Goal: Information Seeking & Learning: Learn about a topic

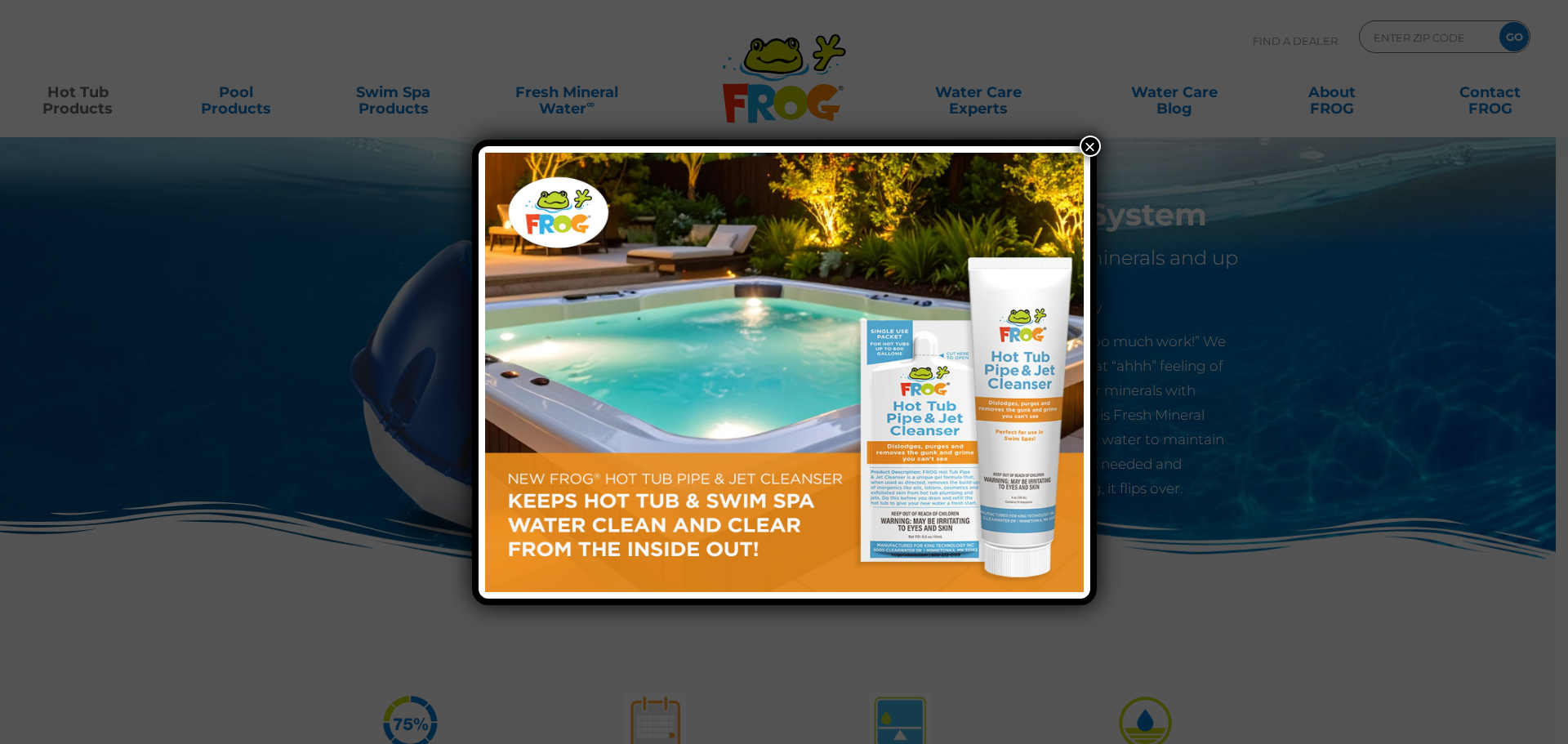
click at [1084, 147] on button "×" at bounding box center [1091, 146] width 21 height 21
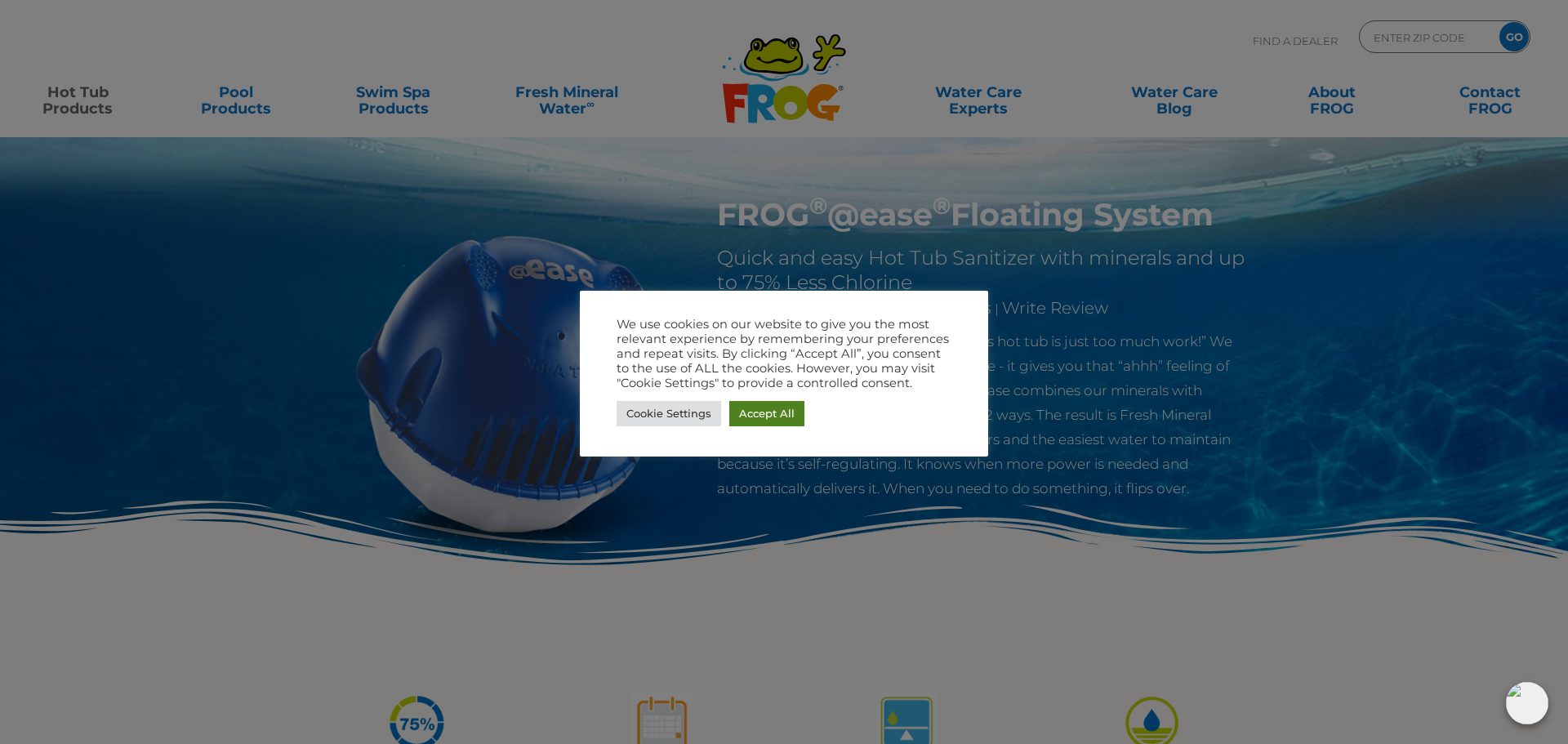
click at [751, 408] on link "Accept All" at bounding box center [766, 414] width 75 height 26
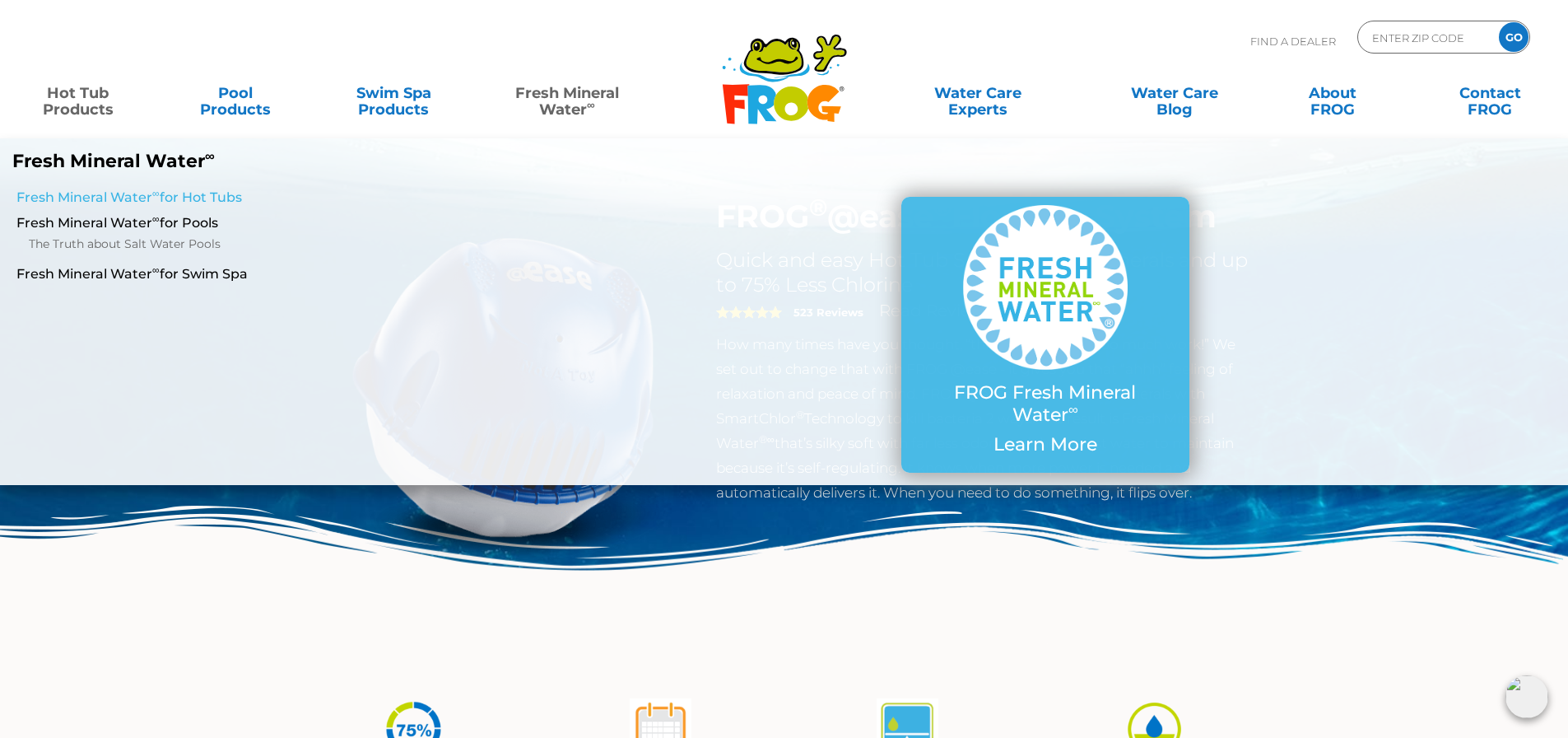
click at [78, 200] on link "Fresh Mineral Water ∞ for Hot Tubs" at bounding box center [269, 197] width 506 height 18
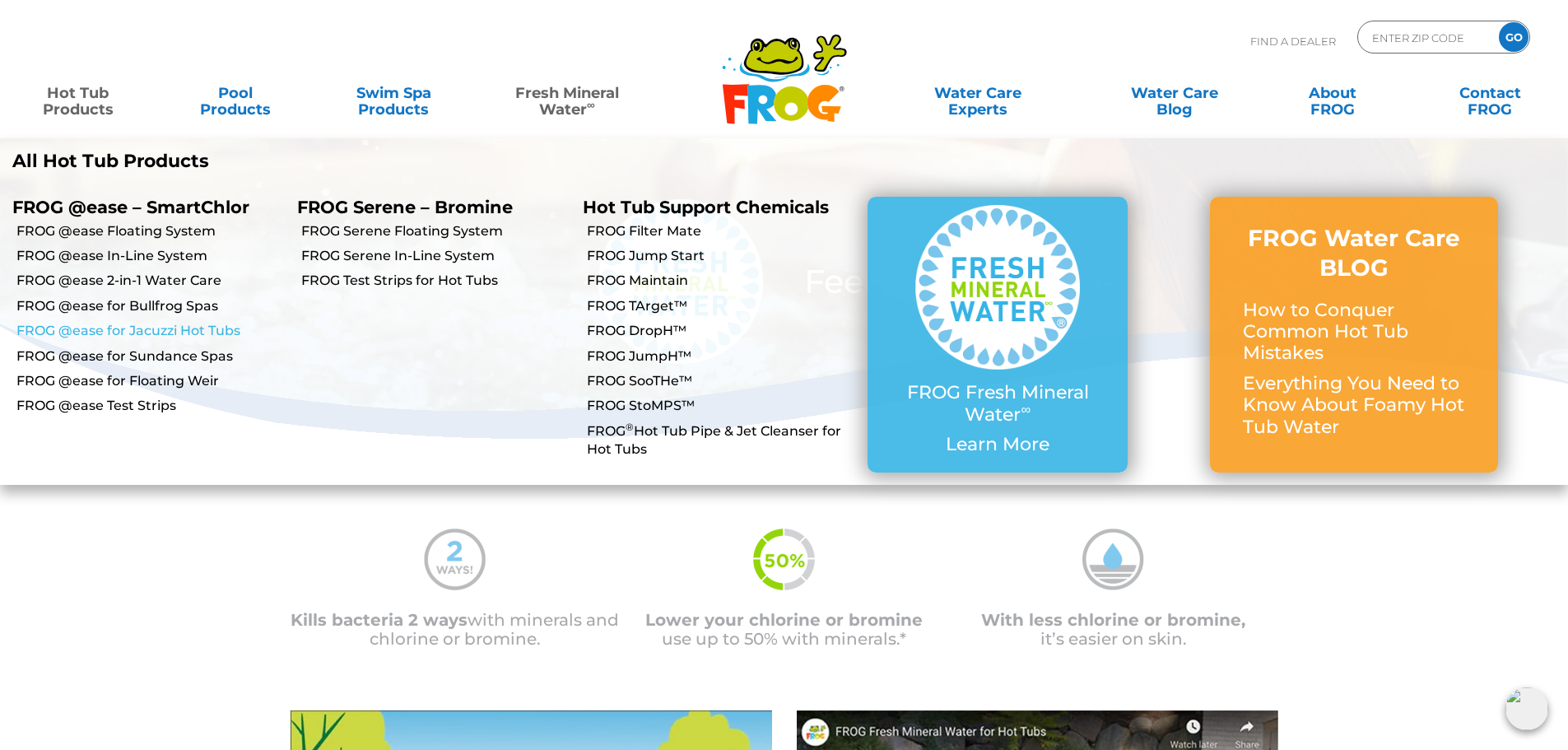
click at [90, 328] on link "FROG @ease for Jacuzzi Hot Tubs" at bounding box center [150, 330] width 269 height 18
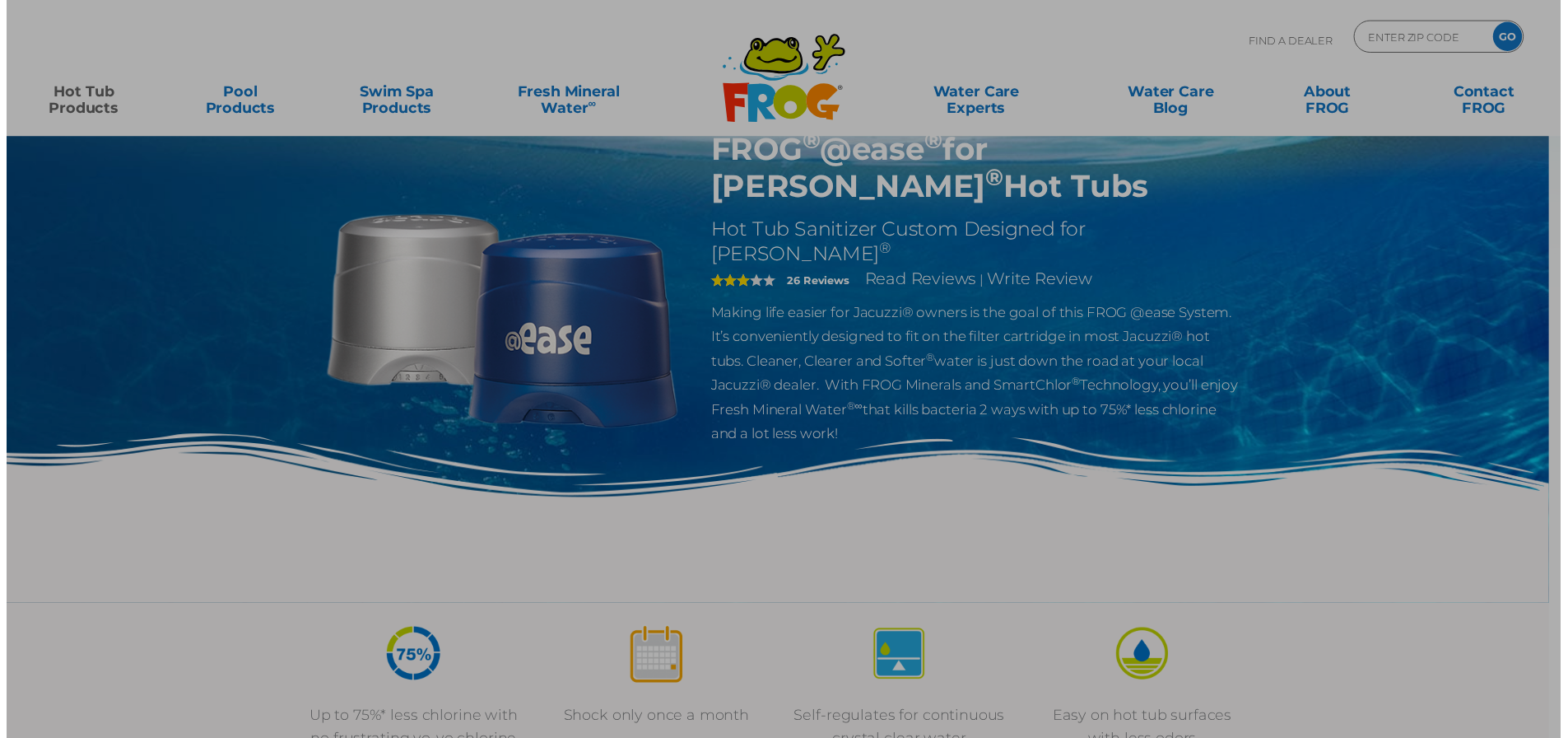
scroll to position [82, 0]
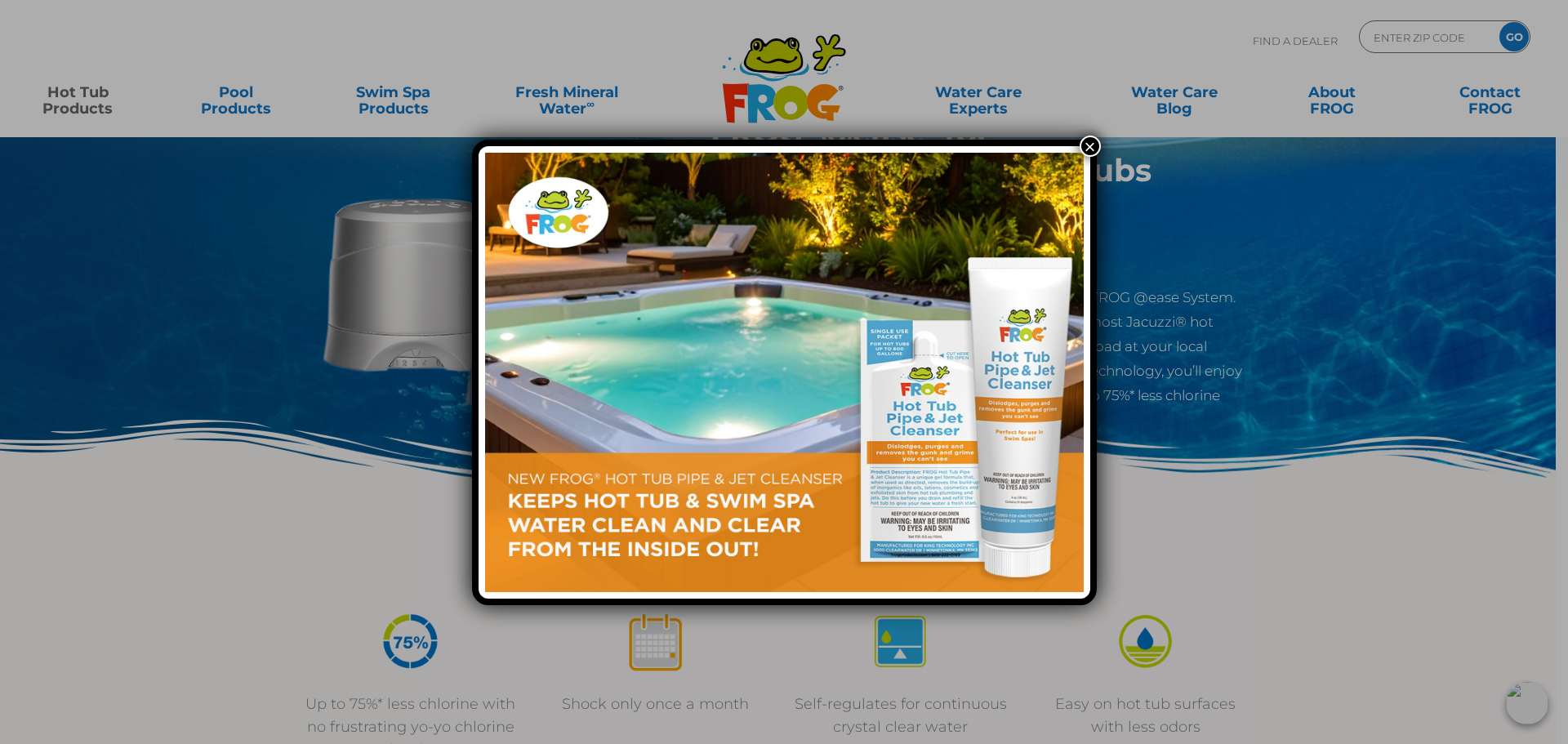
click at [1095, 145] on button "×" at bounding box center [1091, 146] width 21 height 21
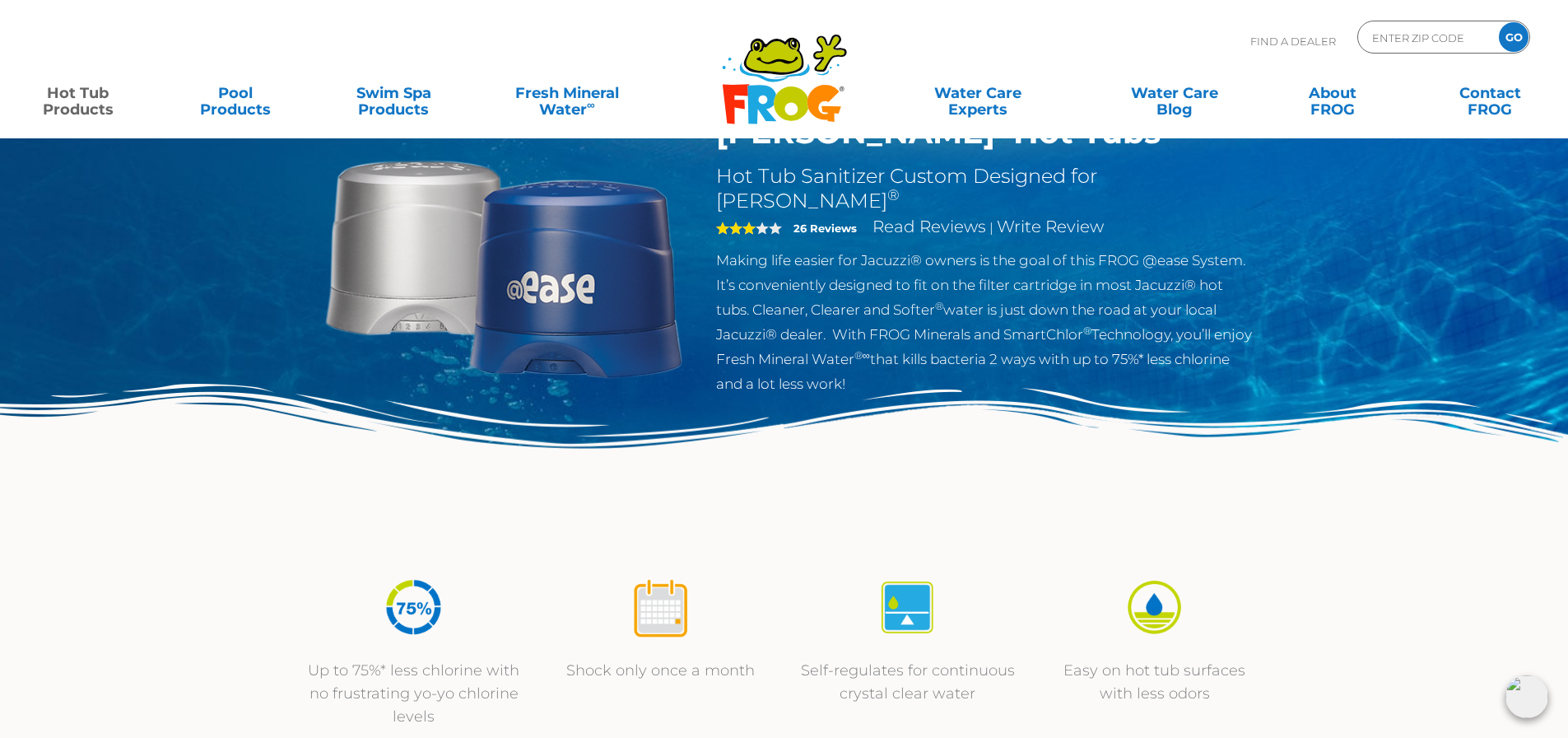
scroll to position [0, 0]
